Goal: Find specific page/section: Find specific page/section

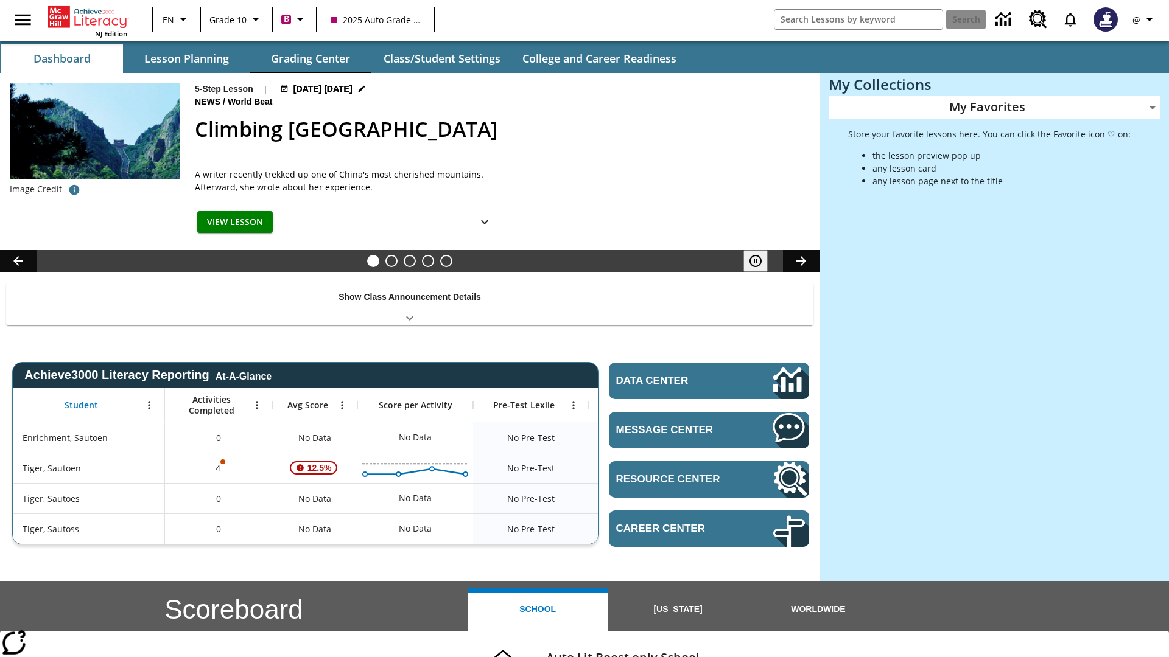
click at [310, 58] on button "Grading Center" at bounding box center [311, 58] width 122 height 29
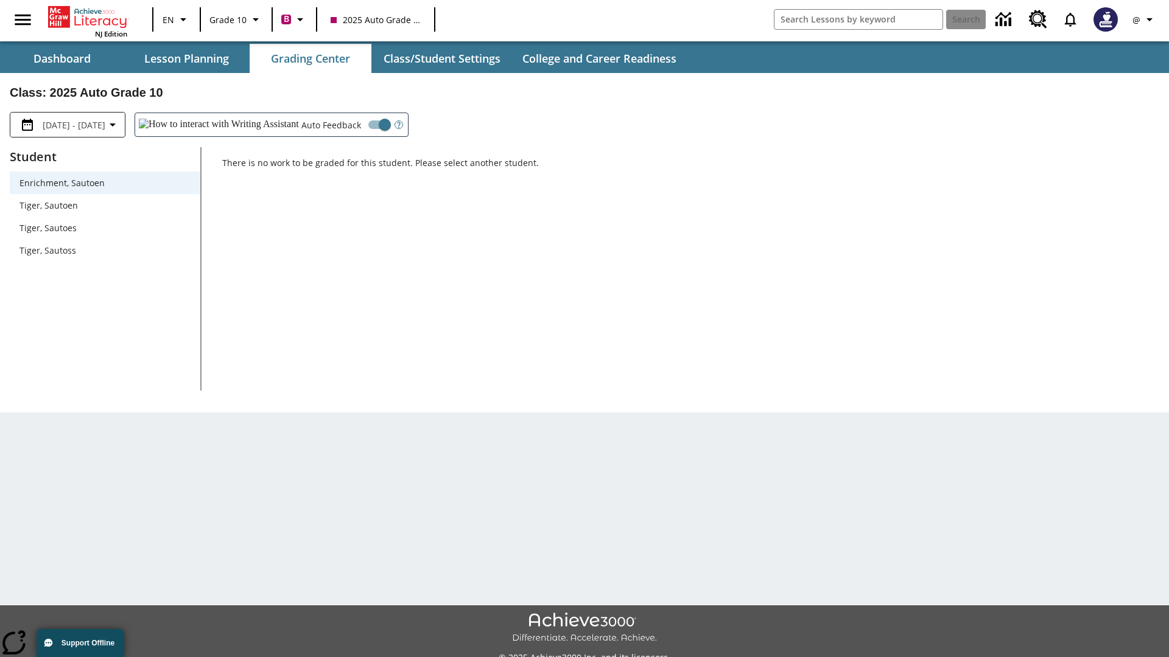
click at [105, 205] on span "Tiger, Sautoen" at bounding box center [104, 205] width 171 height 13
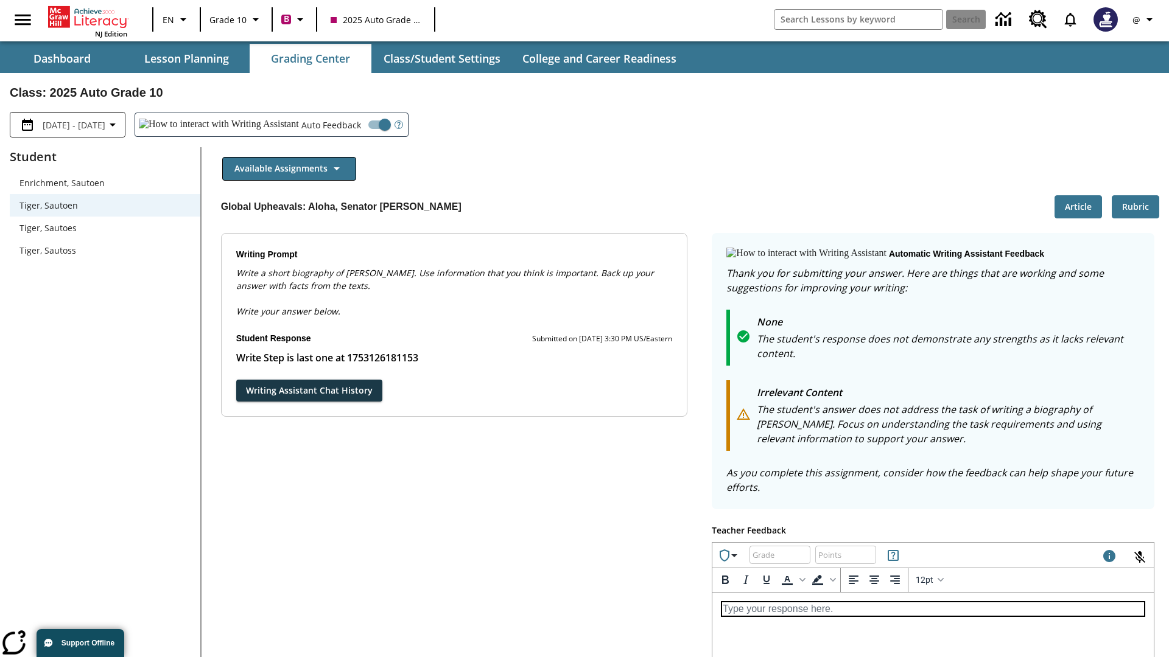
scroll to position [211, 0]
